Goal: Entertainment & Leisure: Consume media (video, audio)

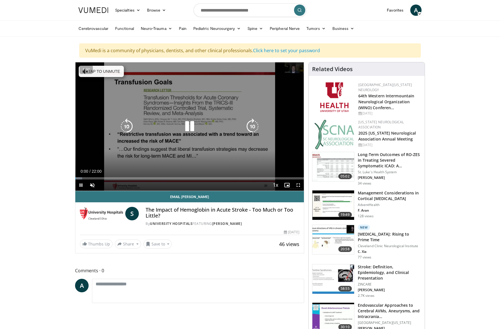
click at [104, 71] on button "Tap to unmute" at bounding box center [101, 71] width 45 height 11
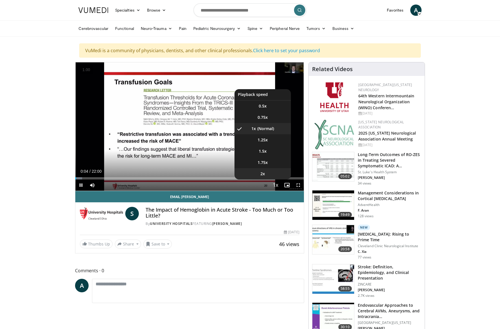
click at [273, 174] on li "2x" at bounding box center [262, 173] width 56 height 11
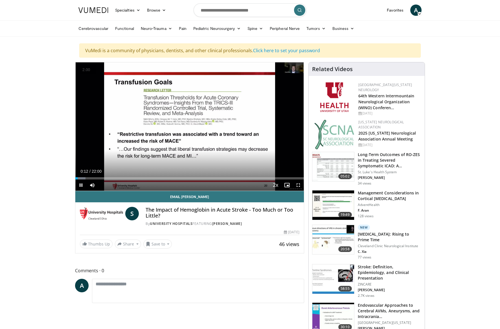
click at [0, 0] on button "+" at bounding box center [0, 0] width 0 height 0
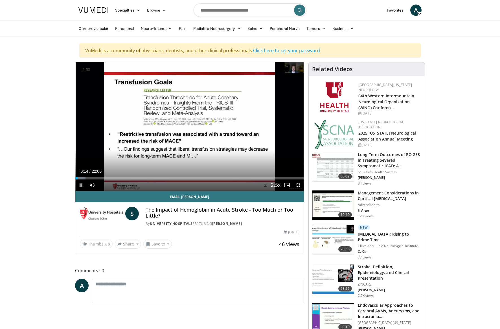
click at [0, 0] on button "+" at bounding box center [0, 0] width 0 height 0
click at [0, 0] on button "−" at bounding box center [0, 0] width 0 height 0
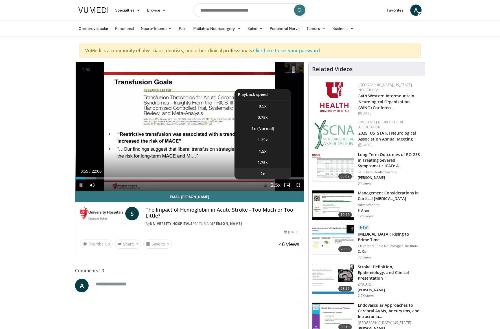
click at [267, 174] on li "2x" at bounding box center [262, 173] width 56 height 11
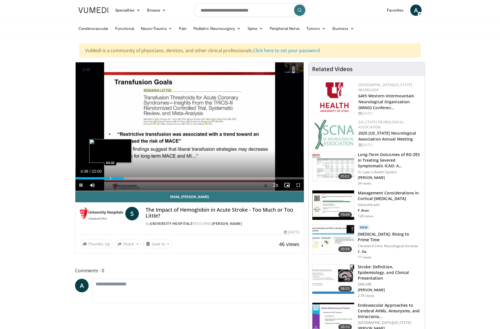
click at [110, 178] on div "Progress Bar" at bounding box center [110, 178] width 1 height 2
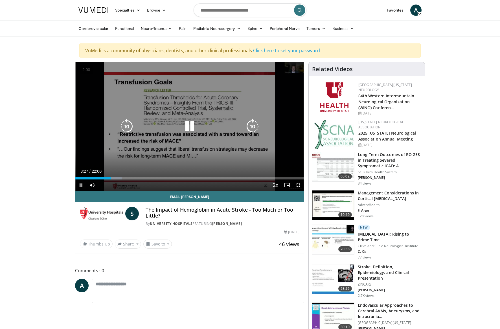
click at [199, 126] on div "Video Player" at bounding box center [189, 126] width 137 height 11
click at [192, 128] on icon "Video Player" at bounding box center [190, 126] width 16 height 16
